Goal: Information Seeking & Learning: Learn about a topic

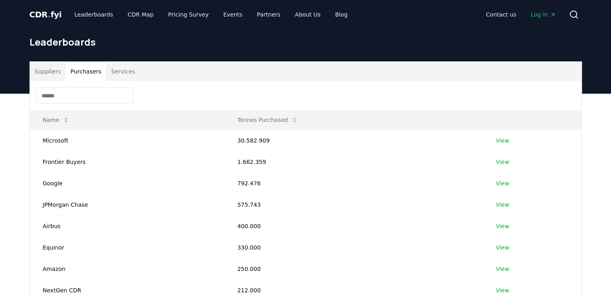
click at [42, 19] on span "CDR . fyi" at bounding box center [45, 15] width 32 height 10
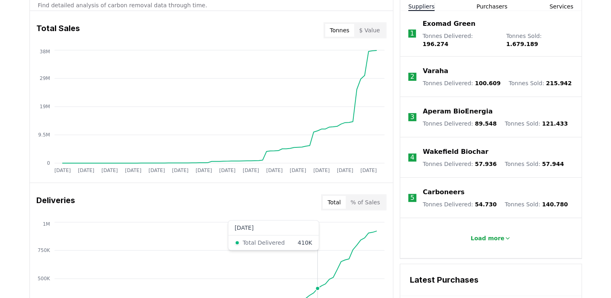
scroll to position [444, 0]
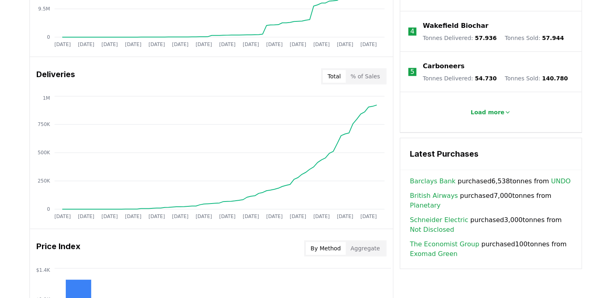
click at [365, 80] on button "% of Sales" at bounding box center [365, 76] width 39 height 13
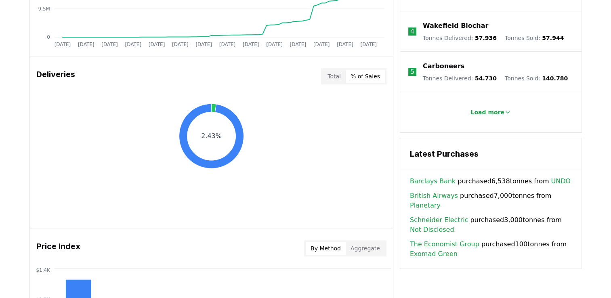
click at [126, 97] on div "2.43%" at bounding box center [211, 159] width 363 height 130
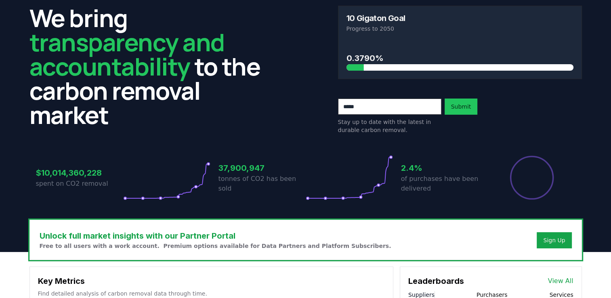
scroll to position [0, 0]
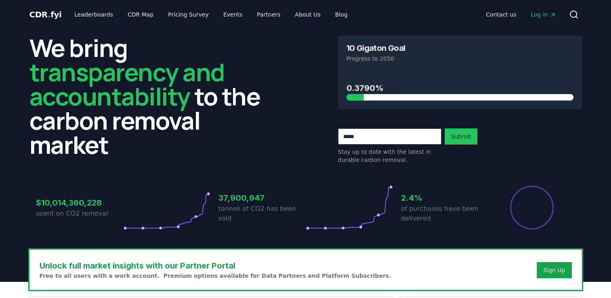
click at [243, 128] on h2 "We bring transparency and accountability to the carbon removal market" at bounding box center [151, 96] width 244 height 121
click at [300, 16] on link "About Us" at bounding box center [307, 14] width 38 height 15
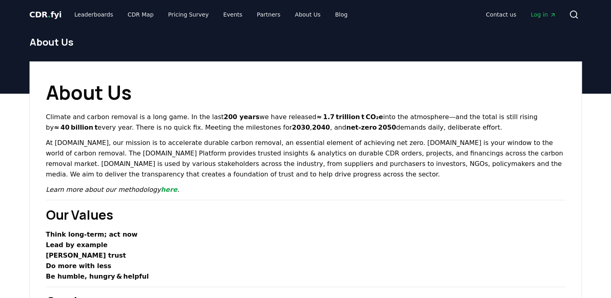
click at [48, 16] on span "." at bounding box center [49, 15] width 3 height 10
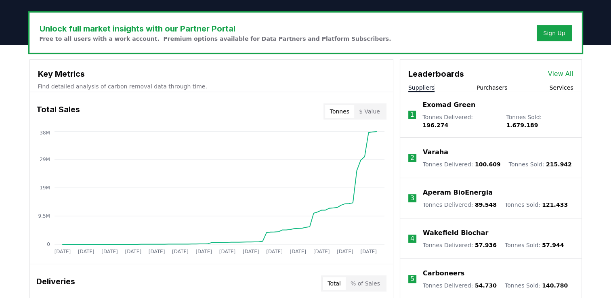
scroll to position [283, 0]
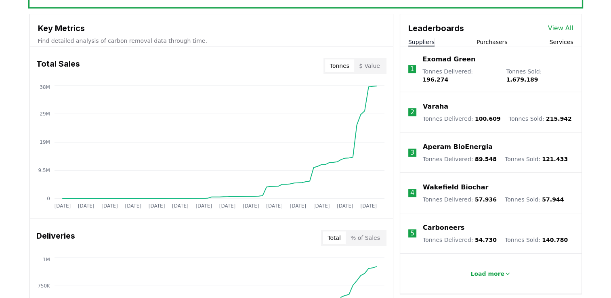
click at [490, 34] on div "Leaderboards View All Suppliers Purchasers Services" at bounding box center [490, 30] width 181 height 32
click at [489, 41] on button "Purchasers" at bounding box center [491, 42] width 31 height 8
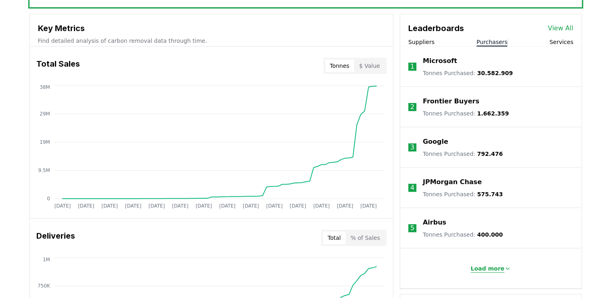
click at [493, 269] on p "Load more" at bounding box center [487, 268] width 34 height 8
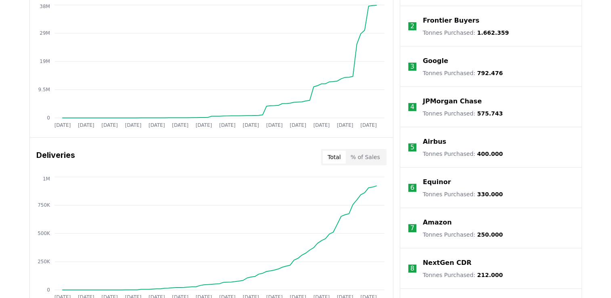
scroll to position [323, 0]
